Goal: Information Seeking & Learning: Learn about a topic

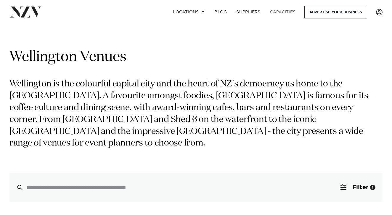
click at [283, 12] on link "Capacities" at bounding box center [283, 12] width 35 height 13
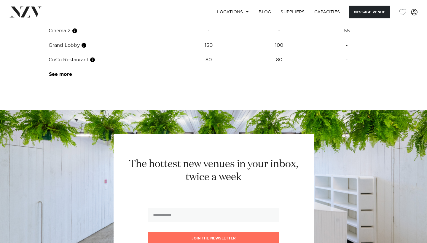
scroll to position [783, 0]
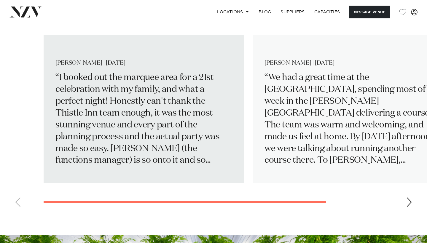
scroll to position [906, 0]
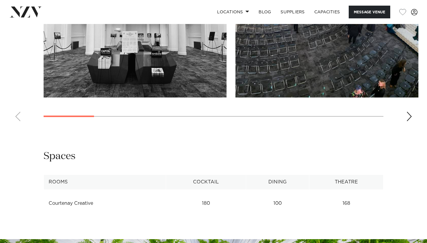
scroll to position [598, 0]
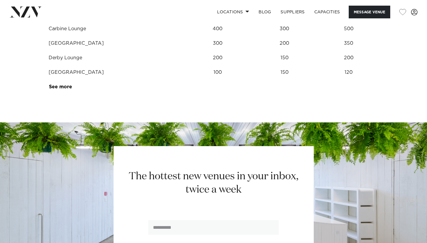
scroll to position [834, 0]
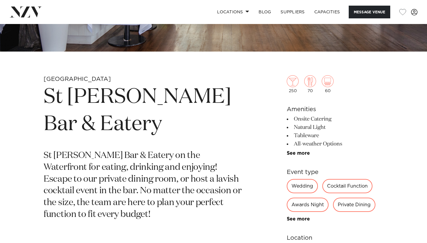
scroll to position [173, 0]
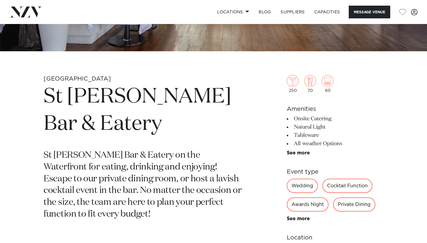
click at [301, 187] on div "Wedding" at bounding box center [302, 186] width 31 height 14
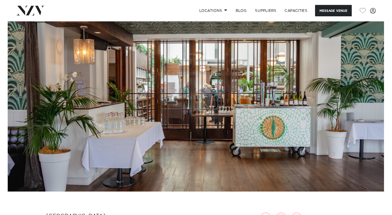
scroll to position [4, 0]
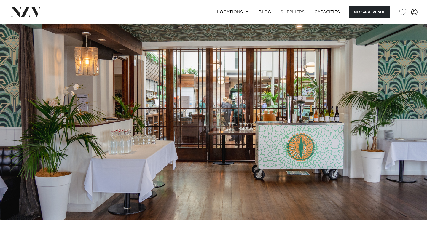
click at [293, 12] on link "SUPPLIERS" at bounding box center [292, 12] width 33 height 13
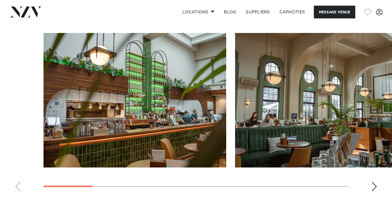
scroll to position [543, 0]
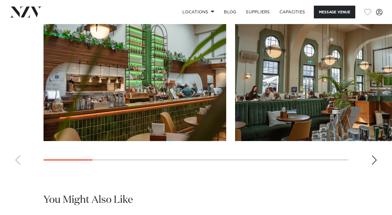
click at [378, 161] on swiper-container at bounding box center [196, 88] width 392 height 163
click at [375, 159] on div "Next slide" at bounding box center [375, 159] width 6 height 9
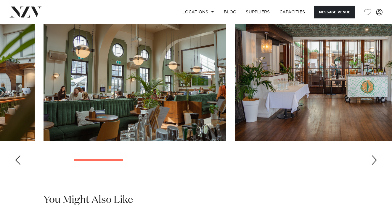
click at [375, 159] on div "Next slide" at bounding box center [375, 159] width 6 height 9
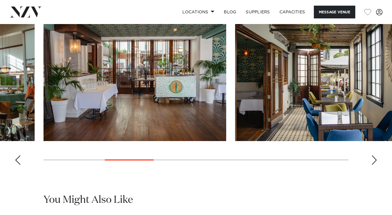
click at [375, 159] on div "Next slide" at bounding box center [375, 159] width 6 height 9
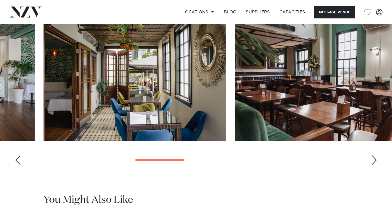
click at [375, 159] on div "Next slide" at bounding box center [375, 159] width 6 height 9
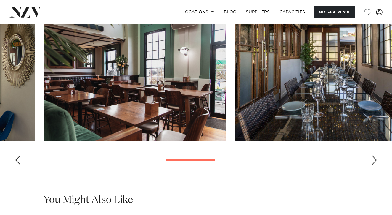
click at [375, 159] on div "Next slide" at bounding box center [375, 159] width 6 height 9
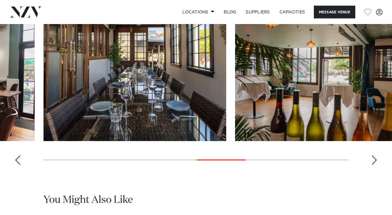
click at [375, 159] on div "Next slide" at bounding box center [375, 159] width 6 height 9
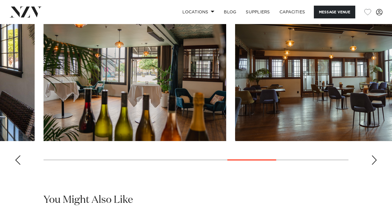
click at [375, 159] on div "Next slide" at bounding box center [375, 159] width 6 height 9
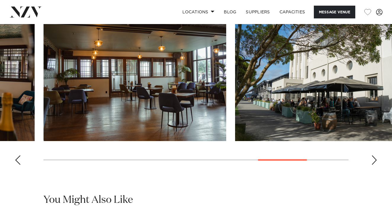
click at [375, 159] on div "Next slide" at bounding box center [375, 159] width 6 height 9
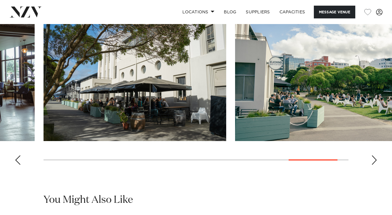
click at [375, 159] on div "Next slide" at bounding box center [375, 159] width 6 height 9
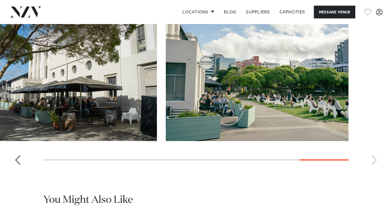
click at [375, 159] on swiper-container at bounding box center [196, 88] width 392 height 163
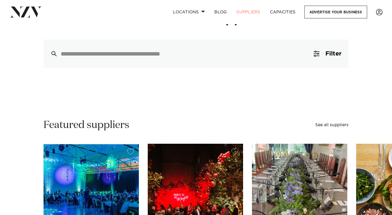
scroll to position [45, 0]
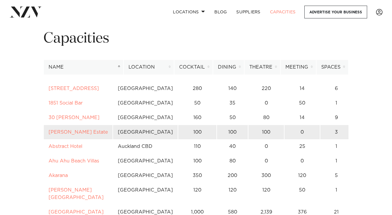
scroll to position [22, 0]
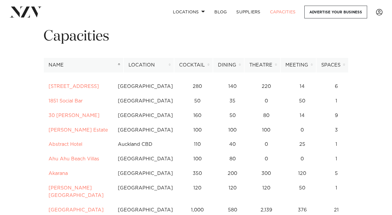
click at [162, 64] on th "Location" at bounding box center [149, 65] width 51 height 15
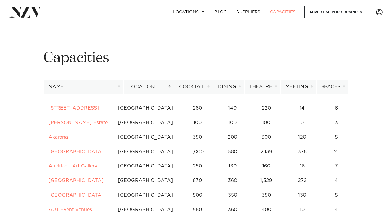
scroll to position [0, 0]
click at [172, 85] on th "Location" at bounding box center [149, 86] width 51 height 15
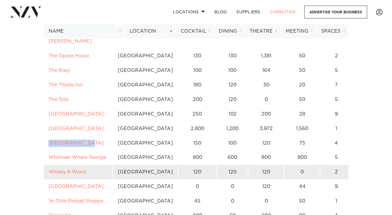
scroll to position [514, 0]
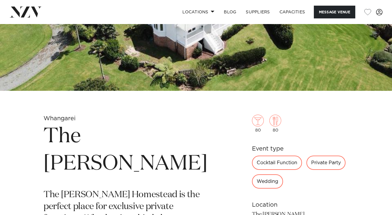
scroll to position [103, 0]
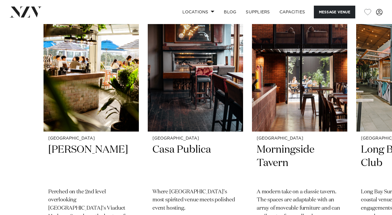
scroll to position [747, 0]
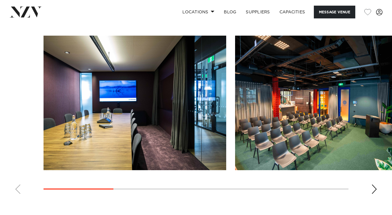
scroll to position [559, 0]
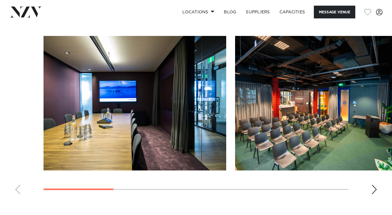
click at [376, 184] on div "Next slide" at bounding box center [375, 188] width 6 height 9
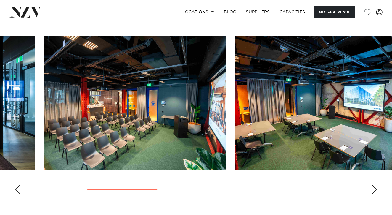
click at [376, 184] on div "Next slide" at bounding box center [375, 188] width 6 height 9
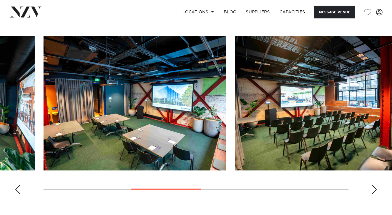
click at [376, 184] on div "Next slide" at bounding box center [375, 188] width 6 height 9
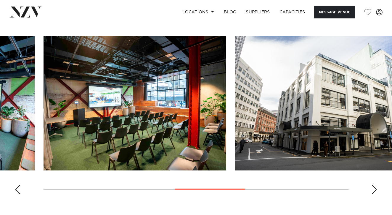
click at [376, 184] on div "Next slide" at bounding box center [375, 188] width 6 height 9
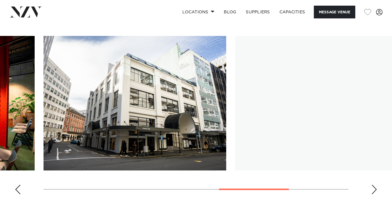
click at [376, 184] on div "Next slide" at bounding box center [375, 188] width 6 height 9
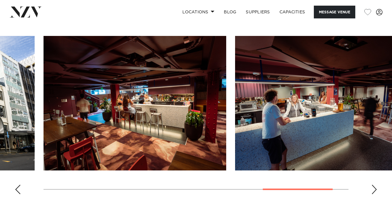
click at [376, 184] on div "Next slide" at bounding box center [375, 188] width 6 height 9
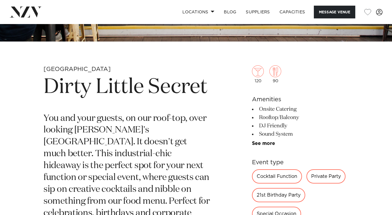
scroll to position [171, 0]
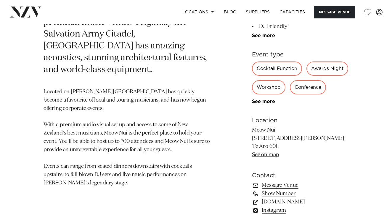
scroll to position [285, 0]
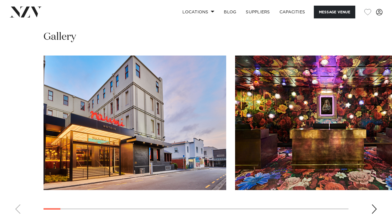
scroll to position [625, 0]
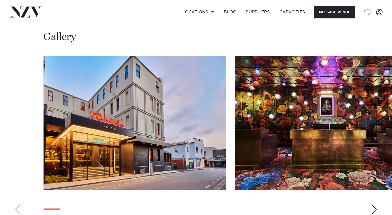
click at [373, 204] on div "Next slide" at bounding box center [375, 208] width 6 height 9
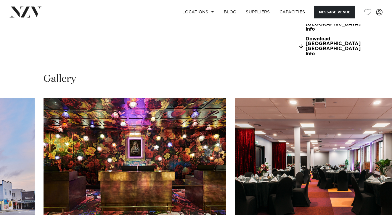
scroll to position [584, 0]
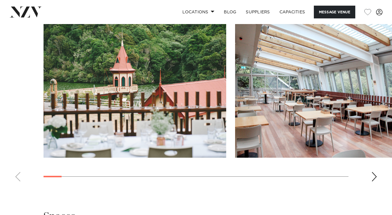
scroll to position [732, 0]
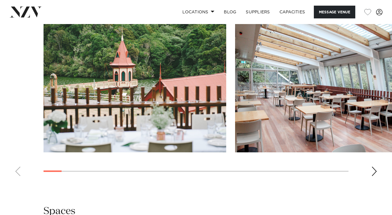
click at [372, 166] on div "Next slide" at bounding box center [375, 170] width 6 height 9
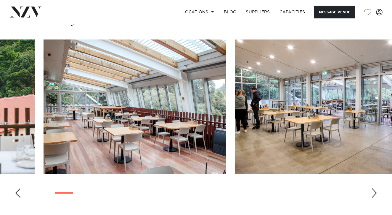
scroll to position [707, 0]
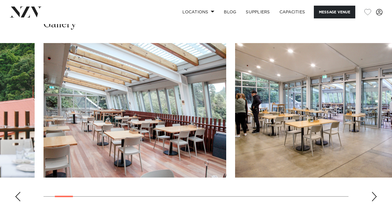
click at [375, 191] on div "Next slide" at bounding box center [375, 195] width 6 height 9
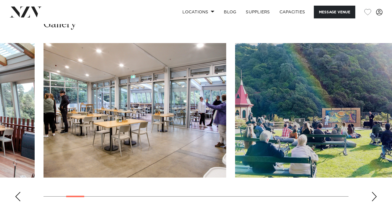
click at [375, 191] on div "Next slide" at bounding box center [375, 195] width 6 height 9
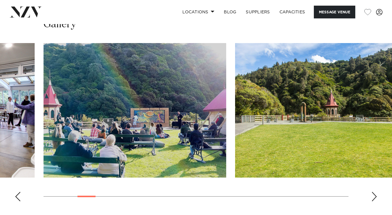
click at [375, 191] on div "Next slide" at bounding box center [375, 195] width 6 height 9
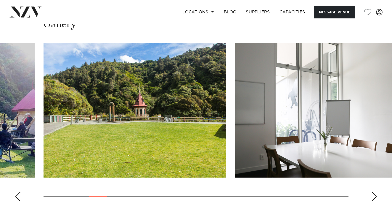
click at [375, 191] on div "Next slide" at bounding box center [375, 195] width 6 height 9
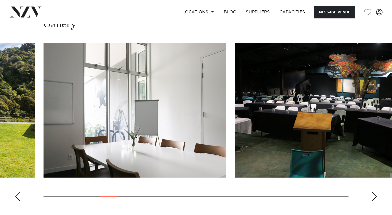
click at [375, 191] on div "Next slide" at bounding box center [375, 195] width 6 height 9
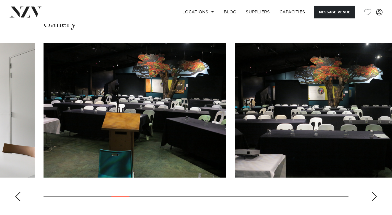
click at [375, 191] on div "Next slide" at bounding box center [375, 195] width 6 height 9
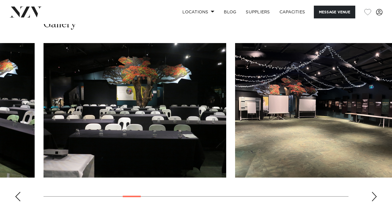
click at [375, 191] on div "Next slide" at bounding box center [375, 195] width 6 height 9
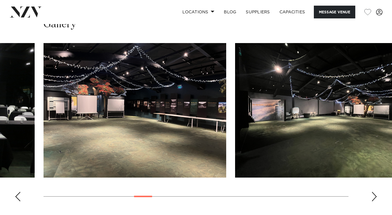
click at [375, 191] on div "Next slide" at bounding box center [375, 195] width 6 height 9
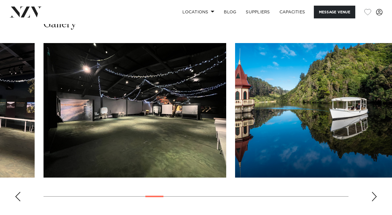
click at [375, 191] on div "Next slide" at bounding box center [375, 195] width 6 height 9
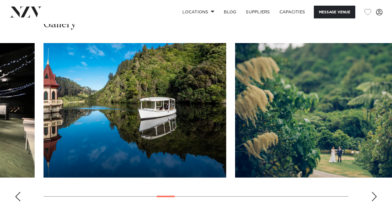
click at [375, 191] on div "Next slide" at bounding box center [375, 195] width 6 height 9
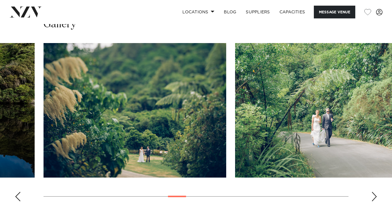
click at [375, 191] on div "Next slide" at bounding box center [375, 195] width 6 height 9
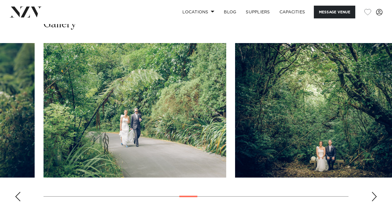
click at [375, 191] on div "Next slide" at bounding box center [375, 195] width 6 height 9
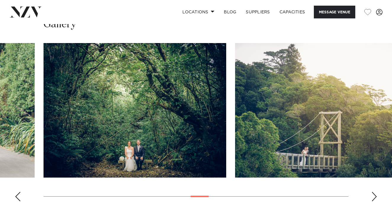
click at [375, 191] on div "Next slide" at bounding box center [375, 195] width 6 height 9
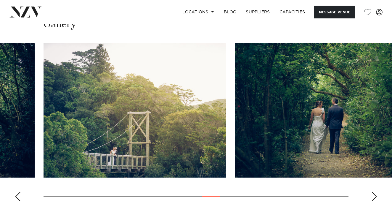
click at [375, 191] on div "Next slide" at bounding box center [375, 195] width 6 height 9
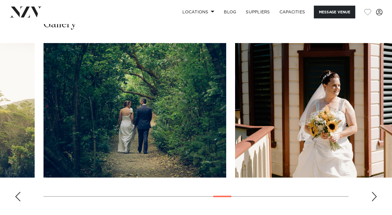
click at [375, 191] on div "Next slide" at bounding box center [375, 195] width 6 height 9
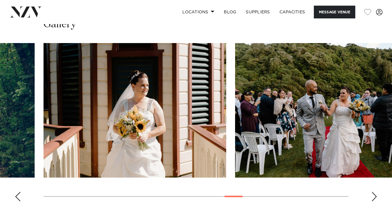
click at [375, 191] on div "Next slide" at bounding box center [375, 195] width 6 height 9
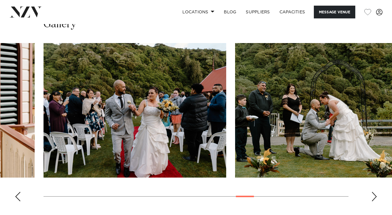
click at [15, 191] on div "Previous slide" at bounding box center [18, 195] width 6 height 9
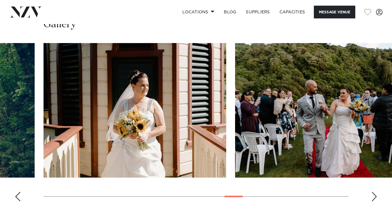
click at [353, 66] on img "18 / 27" at bounding box center [326, 110] width 183 height 134
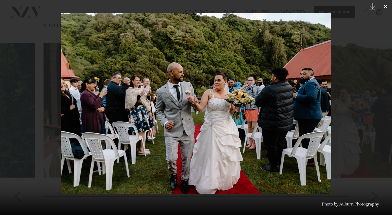
click at [385, 5] on icon at bounding box center [386, 6] width 4 height 4
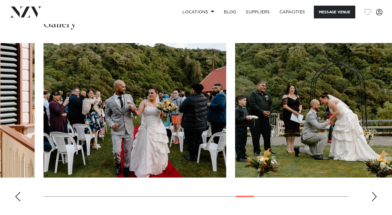
click at [374, 191] on div "Next slide" at bounding box center [375, 195] width 6 height 9
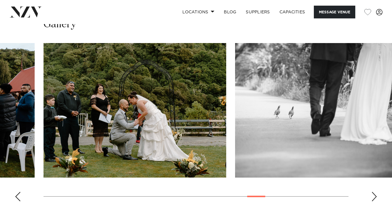
click at [373, 191] on div "Next slide" at bounding box center [375, 195] width 6 height 9
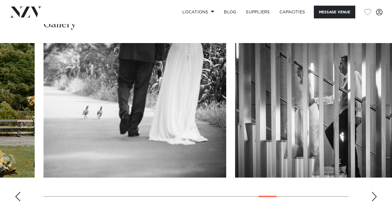
click at [373, 191] on div "Next slide" at bounding box center [375, 195] width 6 height 9
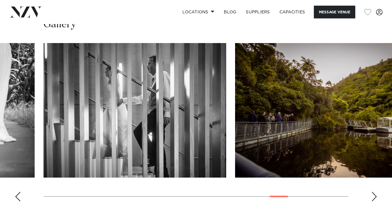
click at [373, 191] on div "Next slide" at bounding box center [375, 195] width 6 height 9
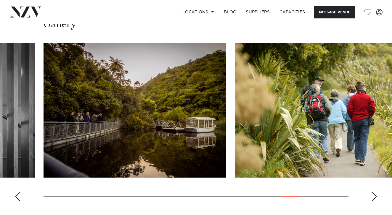
click at [373, 191] on div "Next slide" at bounding box center [375, 195] width 6 height 9
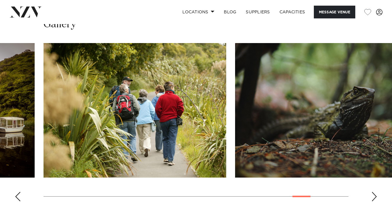
click at [373, 191] on div "Next slide" at bounding box center [375, 195] width 6 height 9
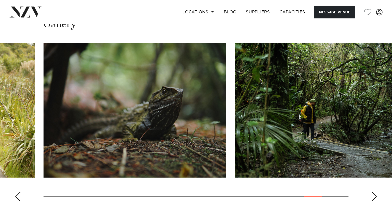
click at [373, 191] on div "Next slide" at bounding box center [375, 195] width 6 height 9
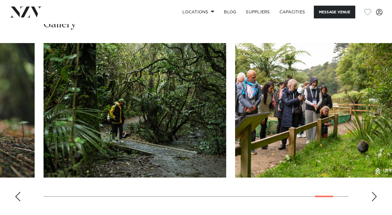
click at [373, 191] on div "Next slide" at bounding box center [375, 195] width 6 height 9
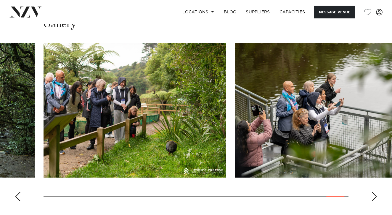
click at [373, 191] on div "Next slide" at bounding box center [375, 195] width 6 height 9
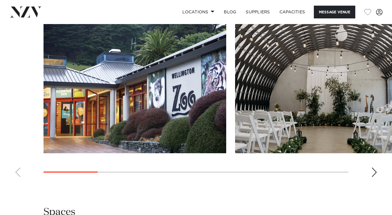
scroll to position [815, 0]
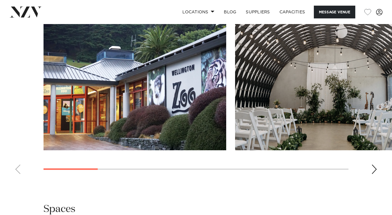
click at [373, 164] on div "Next slide" at bounding box center [375, 168] width 6 height 9
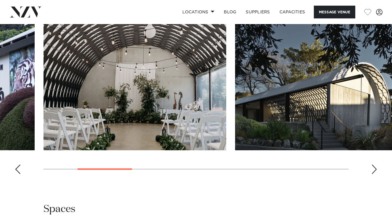
scroll to position [791, 0]
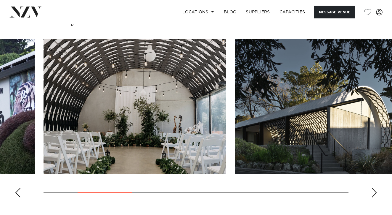
click at [375, 188] on div "Next slide" at bounding box center [375, 192] width 6 height 9
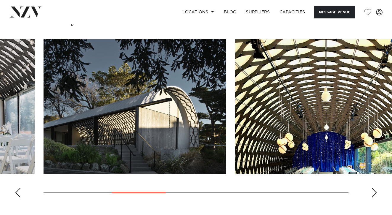
click at [375, 188] on div "Next slide" at bounding box center [375, 192] width 6 height 9
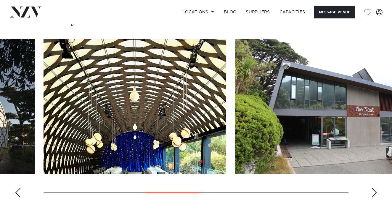
click at [375, 188] on div "Next slide" at bounding box center [375, 192] width 6 height 9
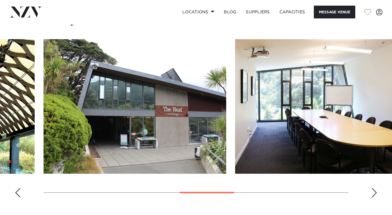
click at [375, 188] on div "Next slide" at bounding box center [375, 192] width 6 height 9
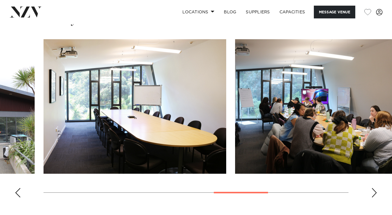
click at [375, 188] on div "Next slide" at bounding box center [375, 192] width 6 height 9
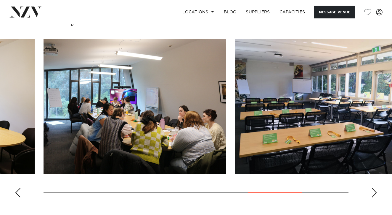
click at [375, 188] on div "Next slide" at bounding box center [375, 192] width 6 height 9
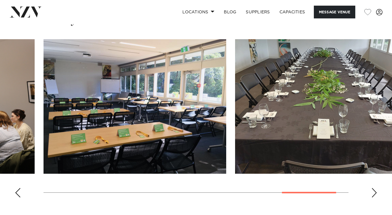
click at [375, 188] on div "Next slide" at bounding box center [375, 192] width 6 height 9
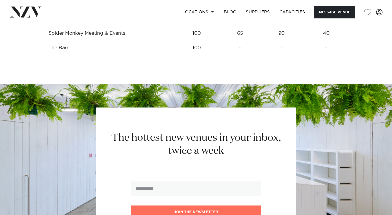
scroll to position [942, 0]
